Goal: Find specific page/section: Find specific page/section

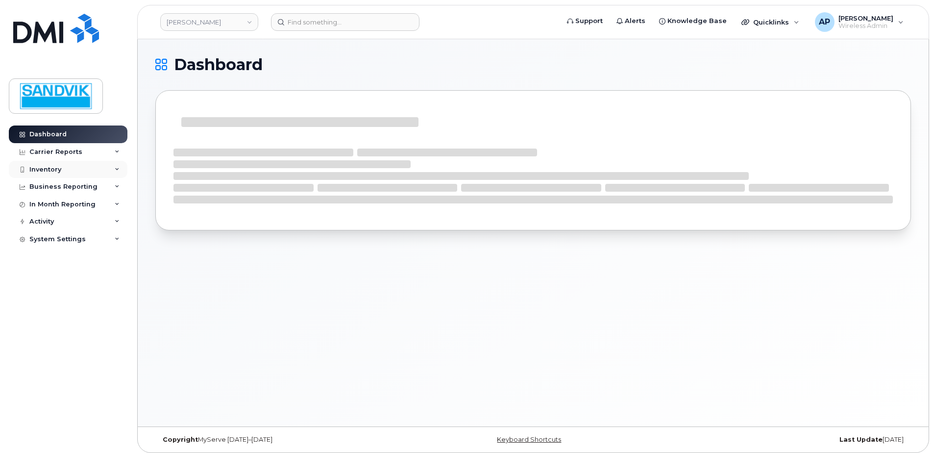
click at [69, 171] on div "Inventory" at bounding box center [68, 170] width 119 height 18
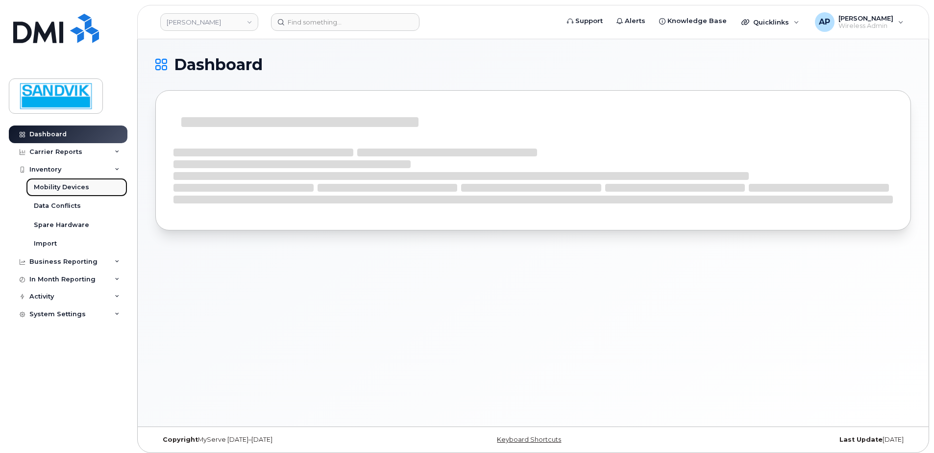
click at [76, 187] on div "Mobility Devices" at bounding box center [61, 187] width 55 height 9
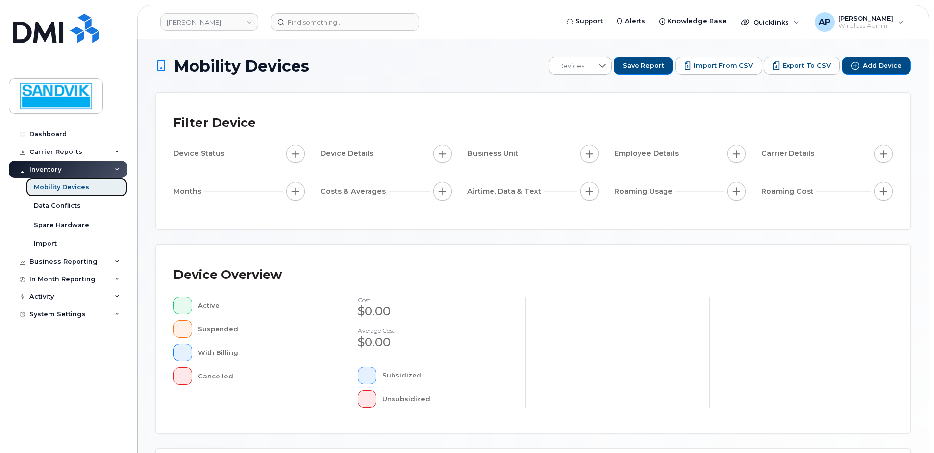
drag, startPoint x: 85, startPoint y: 188, endPoint x: 91, endPoint y: 190, distance: 5.9
click at [86, 188] on div "Mobility Devices" at bounding box center [61, 187] width 55 height 9
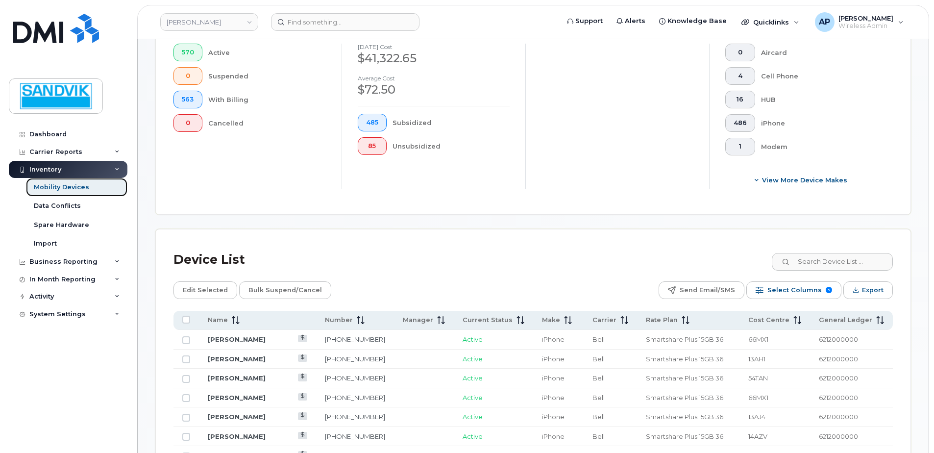
scroll to position [294, 0]
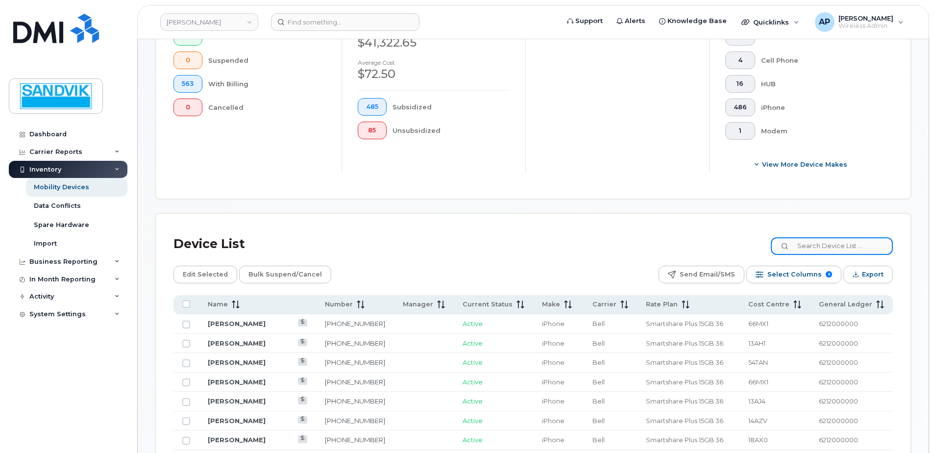
click at [808, 249] on input at bounding box center [831, 246] width 122 height 18
type input "anthony"
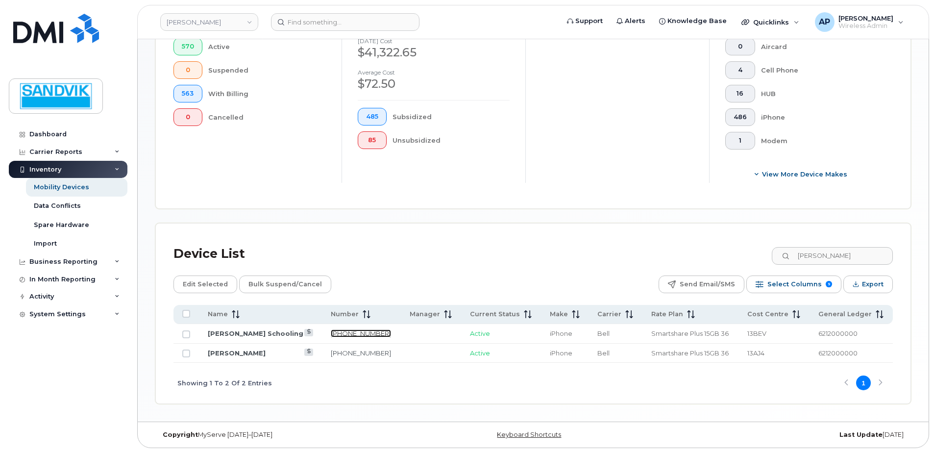
click at [342, 333] on link "250-299-3128" at bounding box center [361, 333] width 60 height 8
